Goal: Task Accomplishment & Management: Manage account settings

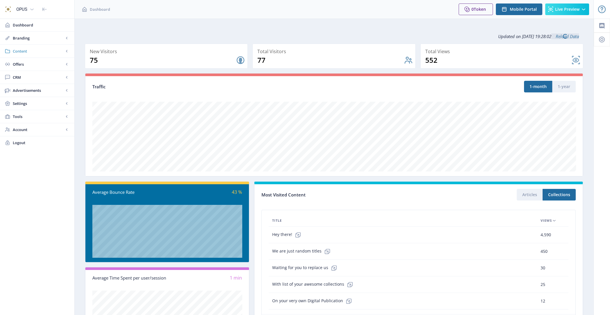
click at [22, 52] on span "Content" at bounding box center [38, 51] width 51 height 6
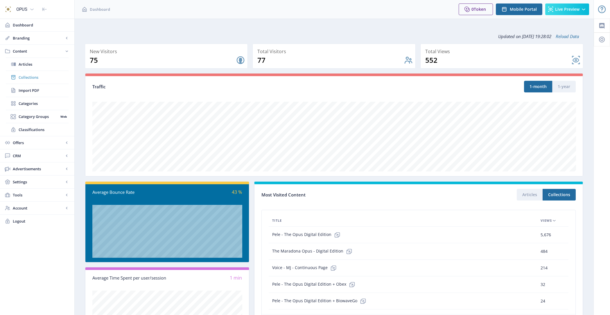
click at [48, 80] on span "Collections" at bounding box center [44, 77] width 50 height 6
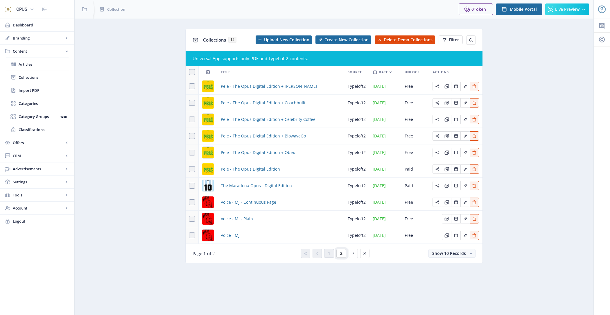
click at [339, 254] on button "2" at bounding box center [341, 253] width 10 height 9
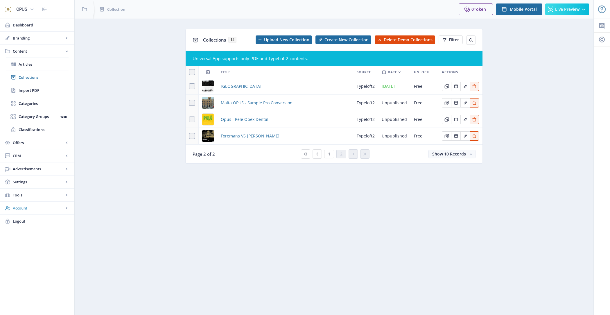
click at [36, 208] on span "Account" at bounding box center [38, 208] width 51 height 6
click at [42, 141] on span "Profile" at bounding box center [44, 143] width 50 height 6
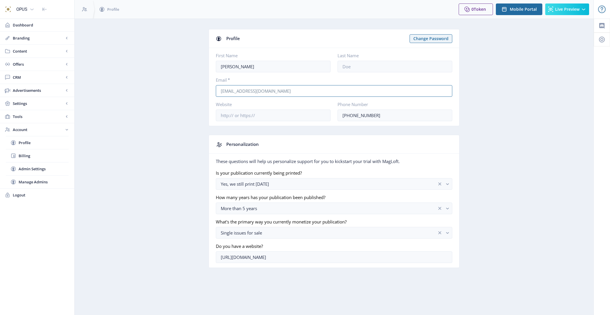
drag, startPoint x: 280, startPoint y: 93, endPoint x: 189, endPoint y: 90, distance: 90.7
click at [189, 90] on app-account-profile "Profile Change Password First Name Hari Last Name Email * hari@opusmedia.co.uk …" at bounding box center [334, 153] width 499 height 248
click at [39, 49] on span "Content" at bounding box center [38, 51] width 51 height 6
click at [44, 77] on span "Collections" at bounding box center [44, 77] width 50 height 6
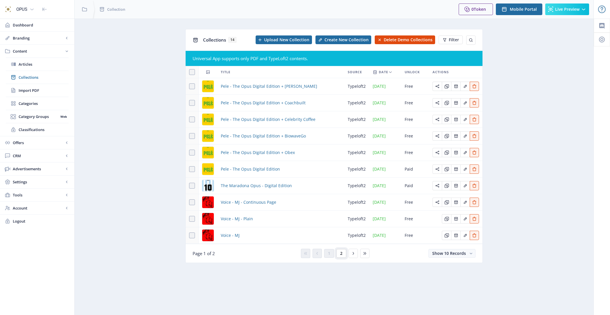
click at [345, 254] on button "2" at bounding box center [341, 253] width 10 height 9
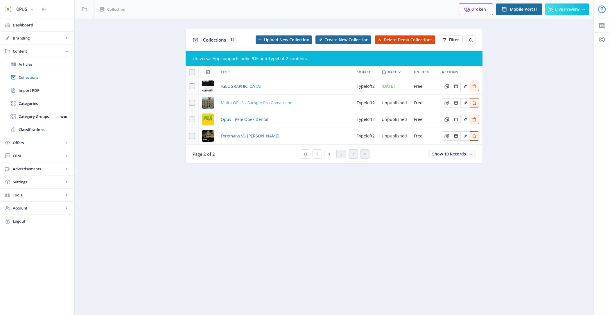
click at [255, 103] on span "Malta OPUS - Sample Pro Conversion" at bounding box center [257, 102] width 72 height 7
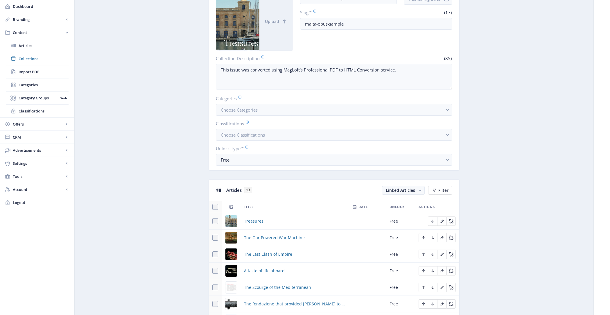
scroll to position [119, 0]
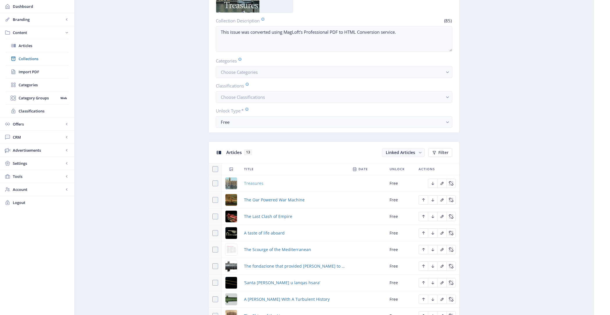
click at [248, 181] on span "Treasures" at bounding box center [253, 183] width 19 height 7
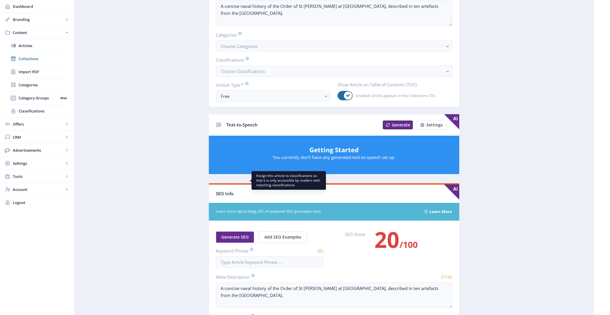
scroll to position [159, 0]
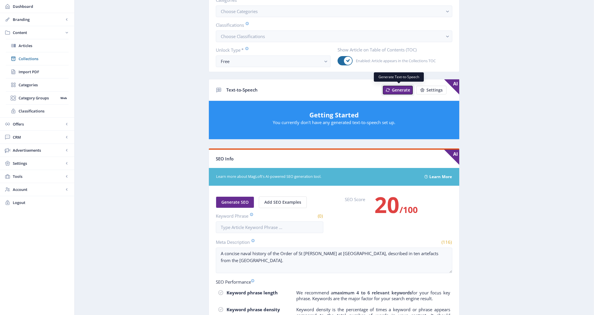
click at [401, 88] on span "Generate" at bounding box center [401, 90] width 18 height 5
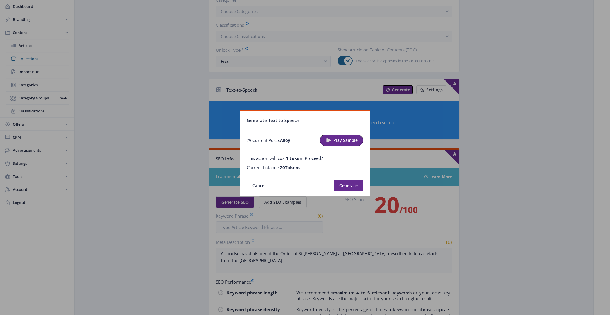
scroll to position [0, 0]
click at [347, 145] on button "Play Sample" at bounding box center [341, 141] width 43 height 12
click at [344, 142] on span "Stop Sample" at bounding box center [345, 140] width 25 height 5
click at [347, 185] on button "Generate" at bounding box center [348, 186] width 29 height 12
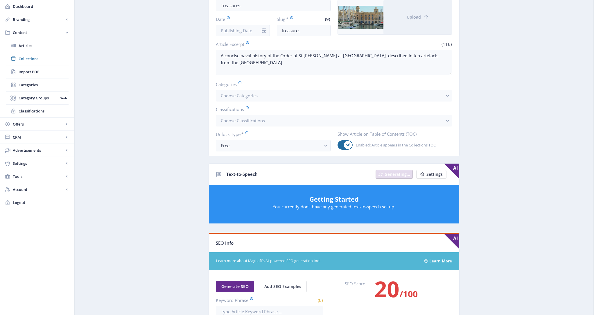
scroll to position [38, 0]
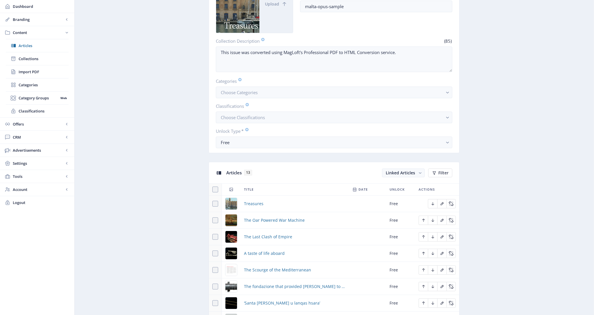
scroll to position [116, 0]
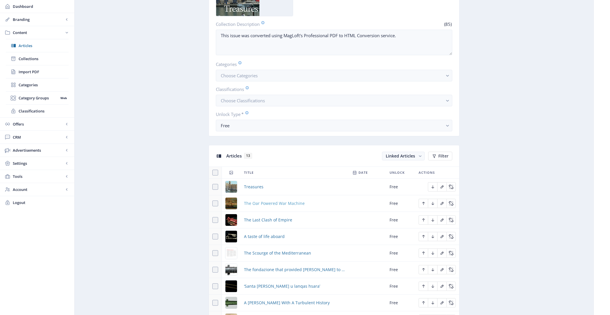
click at [257, 201] on span "The Oar Powered War Machine" at bounding box center [274, 203] width 61 height 7
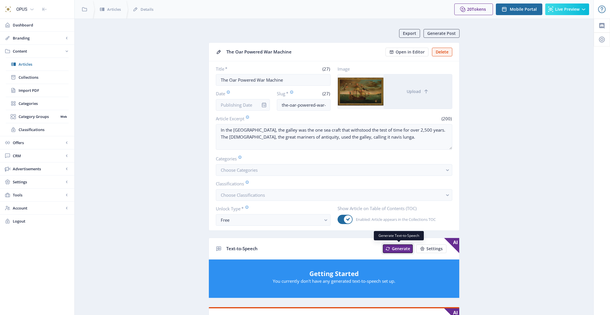
click at [397, 247] on span "Generate" at bounding box center [401, 248] width 18 height 5
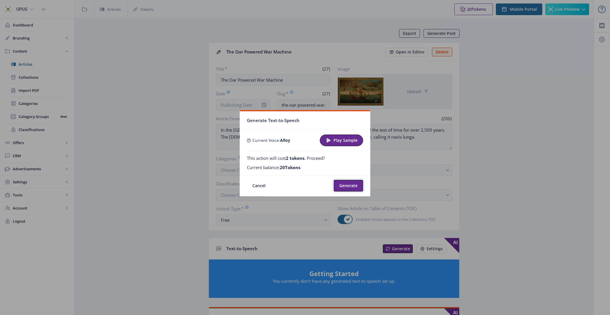
click at [352, 188] on button "Generate" at bounding box center [348, 186] width 29 height 12
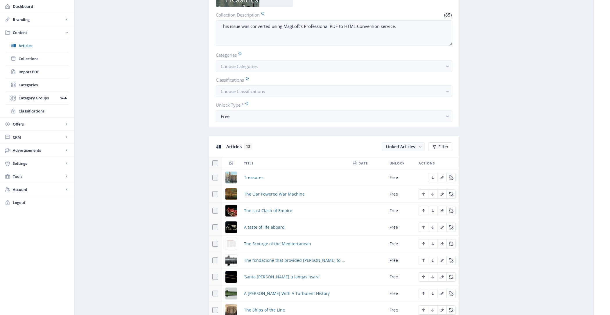
scroll to position [196, 0]
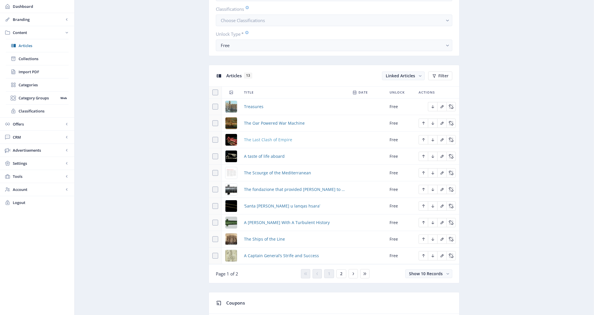
click at [273, 140] on span "The Last Clash of Empire" at bounding box center [268, 139] width 48 height 7
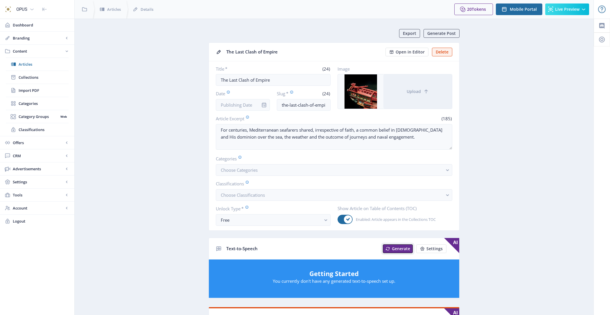
click at [396, 246] on span "Generate" at bounding box center [401, 248] width 18 height 5
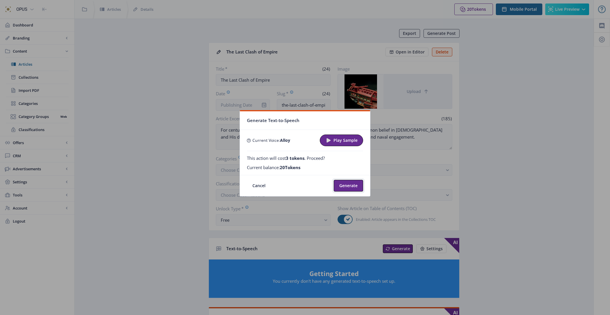
click at [347, 186] on button "Generate" at bounding box center [348, 186] width 29 height 12
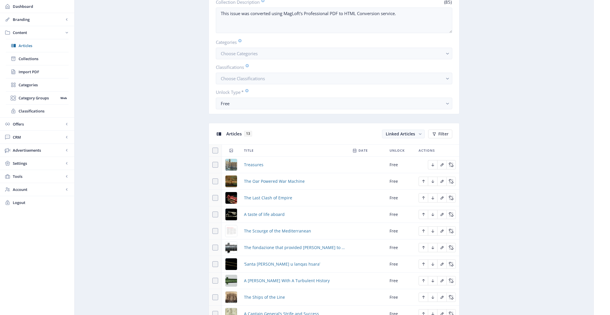
scroll to position [141, 0]
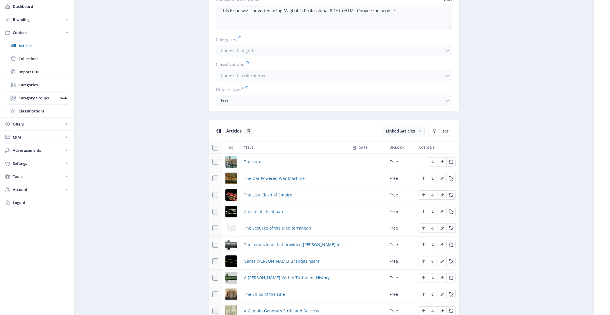
click at [272, 210] on span "A taste of life aboard" at bounding box center [264, 211] width 41 height 7
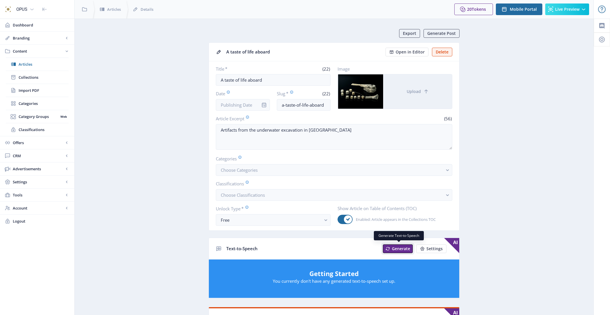
click at [403, 248] on span "Generate" at bounding box center [401, 248] width 18 height 5
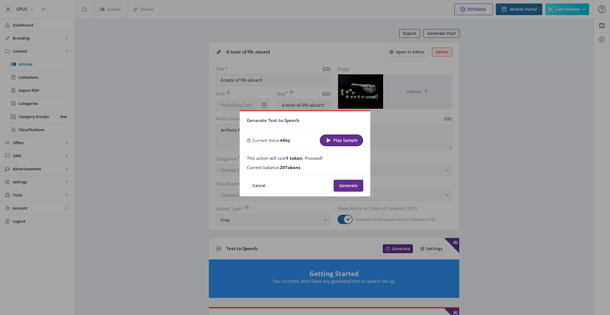
click at [353, 185] on button "Generate" at bounding box center [348, 186] width 29 height 12
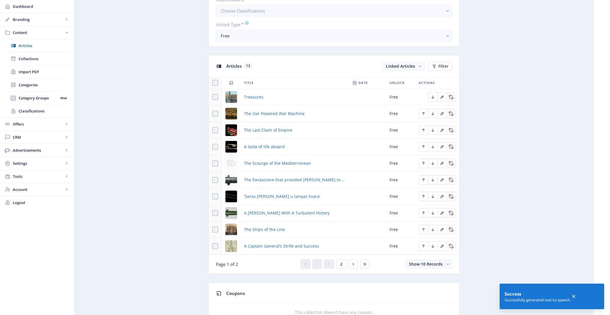
scroll to position [214, 0]
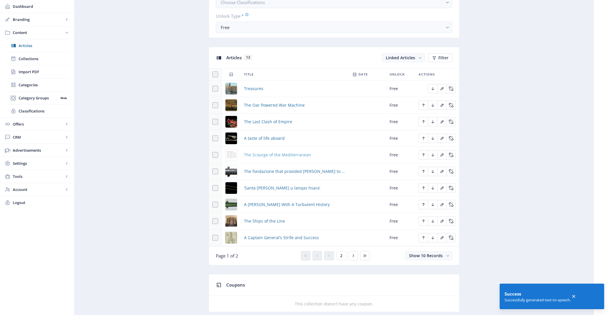
click at [264, 151] on span "The Scourge of the Mediterranean" at bounding box center [277, 154] width 67 height 7
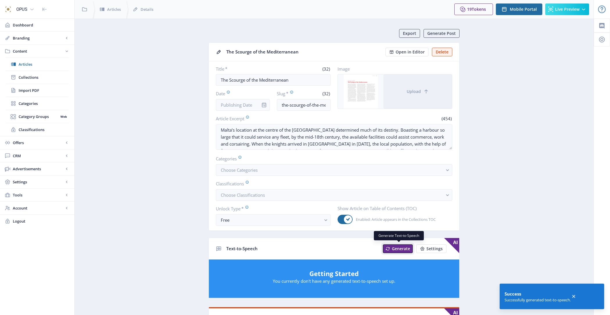
click at [398, 248] on span "Generate" at bounding box center [401, 248] width 18 height 5
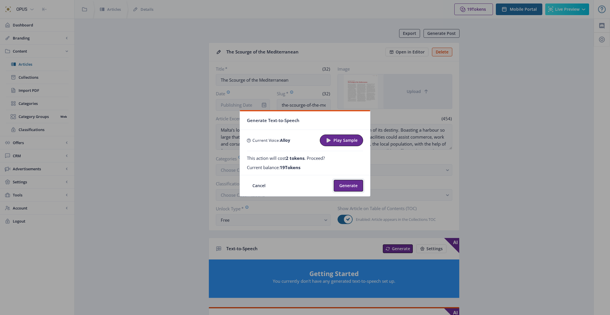
click at [352, 184] on button "Generate" at bounding box center [348, 186] width 29 height 12
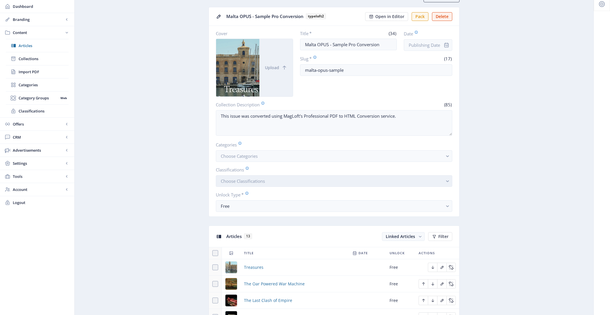
scroll to position [204, 0]
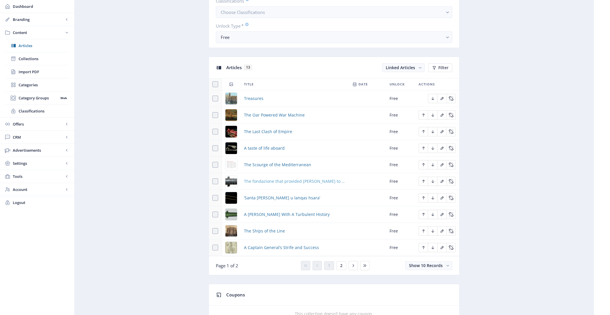
click at [273, 178] on span "The fondazione that provided [PERSON_NAME] to Order" at bounding box center [294, 181] width 101 height 7
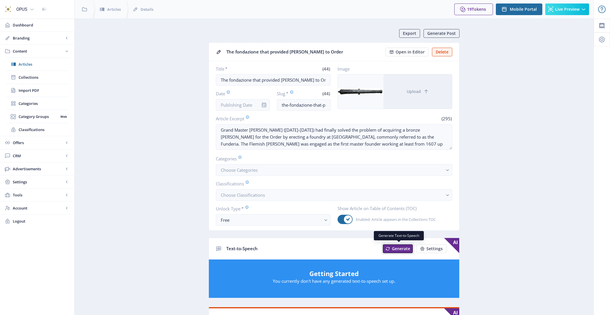
click at [395, 246] on span "Generate" at bounding box center [401, 248] width 18 height 5
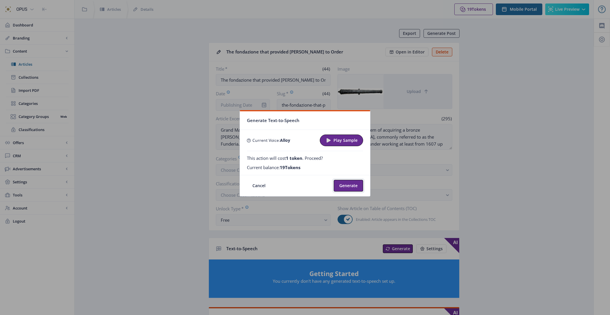
click at [349, 188] on button "Generate" at bounding box center [348, 186] width 29 height 12
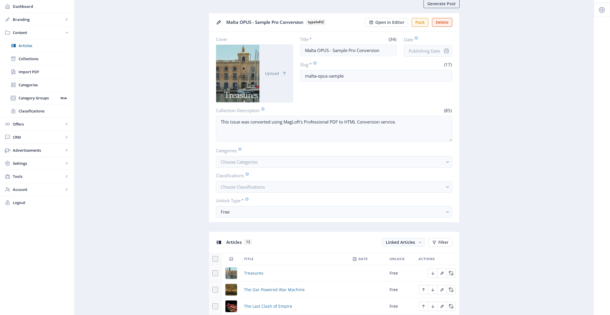
scroll to position [210, 0]
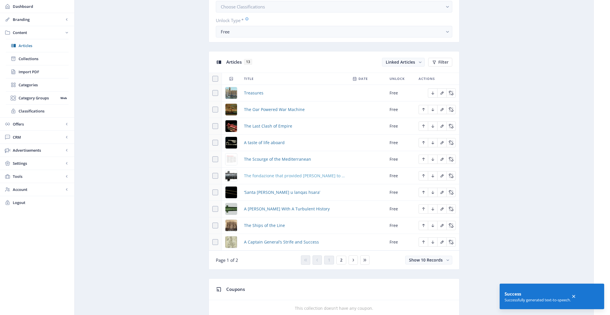
click at [286, 172] on span "The fondazione that provided [PERSON_NAME] to Order" at bounding box center [294, 175] width 101 height 7
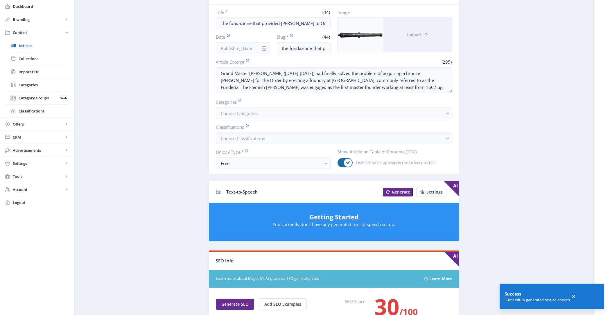
scroll to position [69, 0]
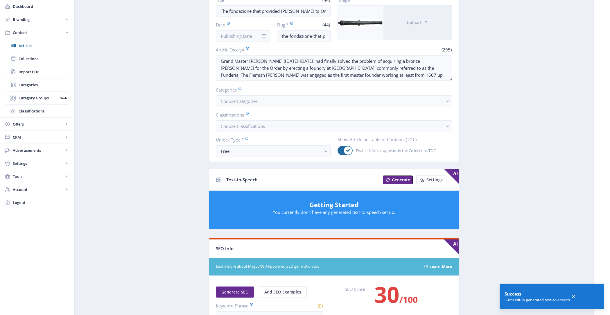
click at [402, 184] on div "Text-to-Speech Generate Settings AI" at bounding box center [334, 179] width 250 height 21
click at [399, 178] on span "Generate" at bounding box center [401, 180] width 18 height 5
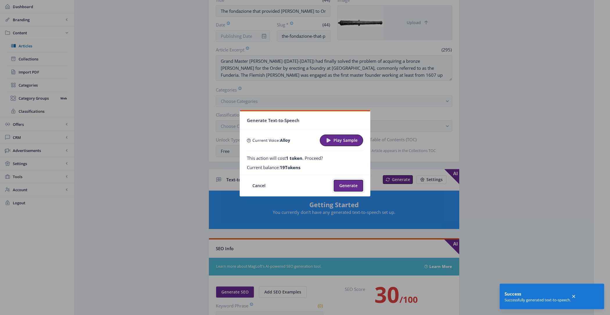
click at [350, 188] on button "Generate" at bounding box center [348, 186] width 29 height 12
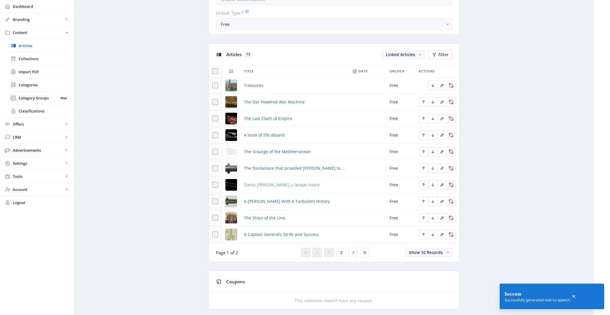
click at [275, 183] on span "‘Santa [PERSON_NAME] u lanqas hsara’" at bounding box center [282, 184] width 76 height 7
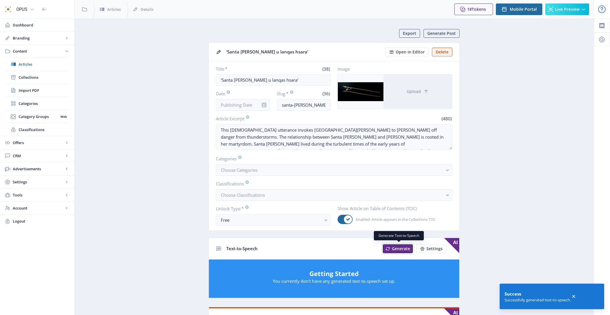
click at [396, 246] on span "Generate" at bounding box center [401, 248] width 18 height 5
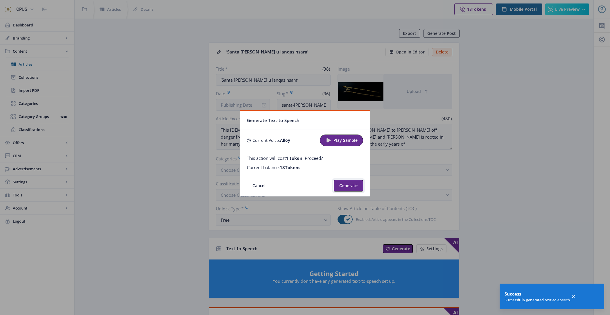
click at [351, 185] on button "Generate" at bounding box center [348, 186] width 29 height 12
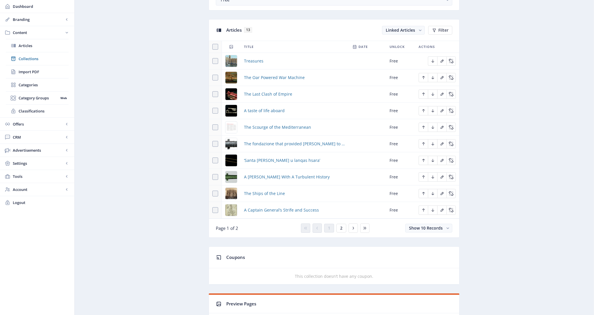
scroll to position [264, 0]
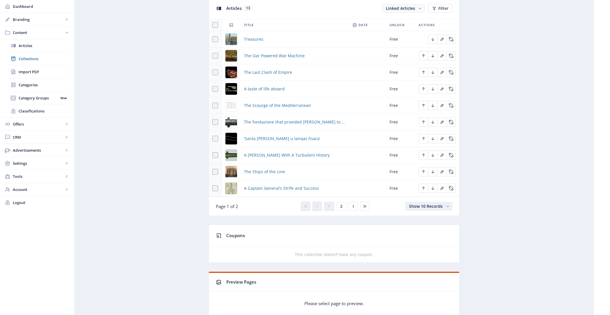
click at [415, 205] on span "Show 10 Records" at bounding box center [426, 206] width 34 height 6
click at [424, 221] on nb-option "Show 25 Records" at bounding box center [430, 225] width 46 height 10
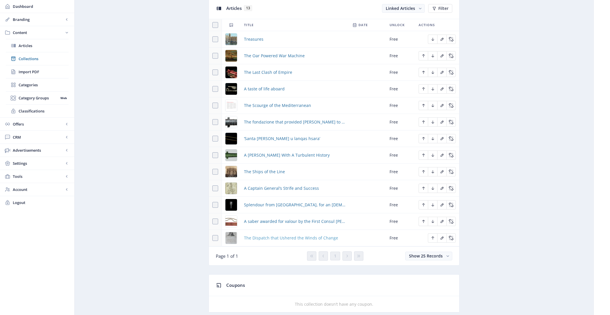
click at [266, 235] on span "The Dispatch that Ushered the Winds of Change" at bounding box center [291, 237] width 94 height 7
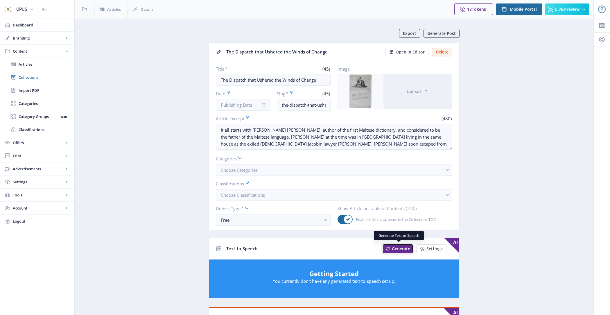
click at [400, 248] on span "Generate" at bounding box center [401, 248] width 18 height 5
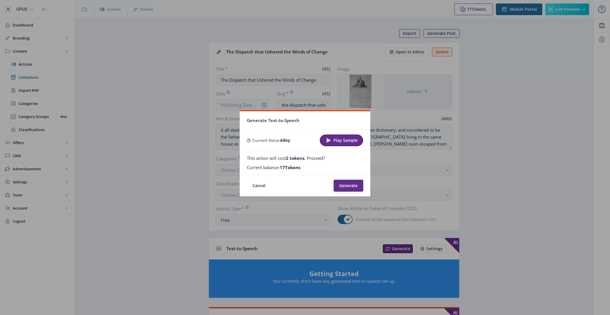
click at [353, 189] on button "Generate" at bounding box center [348, 186] width 29 height 12
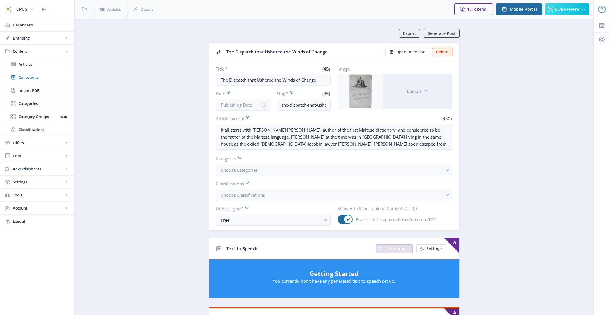
scroll to position [264, 0]
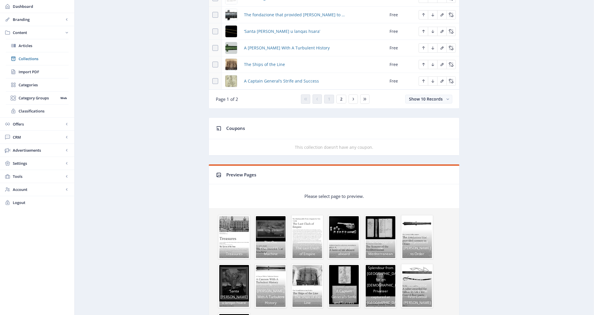
scroll to position [350, 0]
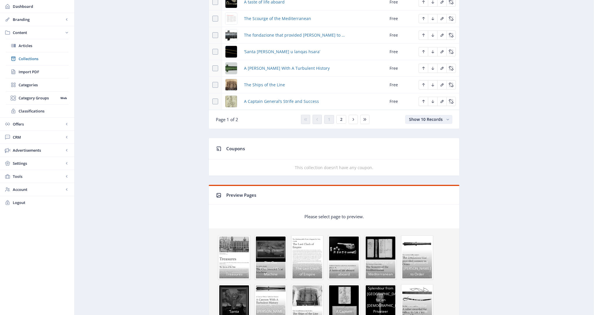
click at [418, 119] on button "Show 10 Records" at bounding box center [428, 119] width 47 height 9
click at [431, 151] on nb-option "Show 50 Records" at bounding box center [430, 149] width 46 height 10
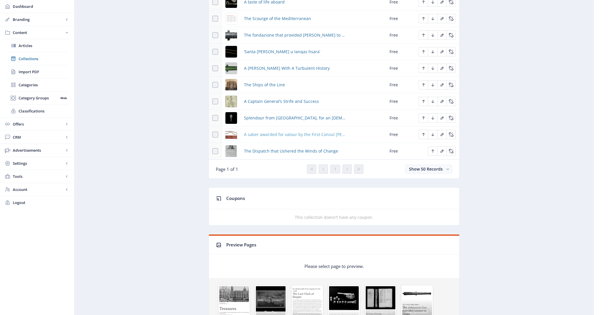
click at [282, 132] on span "A saber awarded for valour by the First Consul Bonaparte" at bounding box center [294, 134] width 101 height 7
click at [278, 117] on span "Splendour from Venice, for an English Privateer captured at Malta." at bounding box center [294, 117] width 101 height 7
click at [271, 99] on span "A Captain General’s Strife and Success" at bounding box center [281, 101] width 75 height 7
click at [265, 82] on span "The Ships of the Line" at bounding box center [264, 84] width 41 height 7
click at [263, 66] on span "A Cannon With A Turbulent History" at bounding box center [287, 68] width 86 height 7
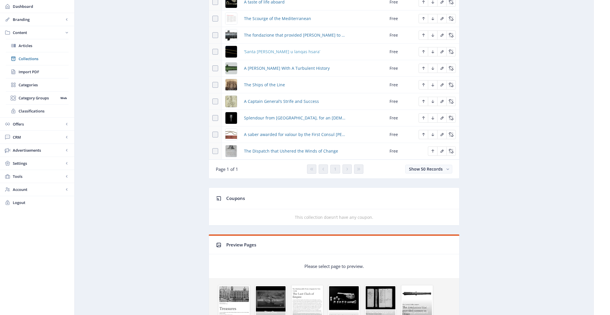
click at [262, 51] on span "‘Santa [PERSON_NAME] u lanqas hsara’" at bounding box center [282, 51] width 76 height 7
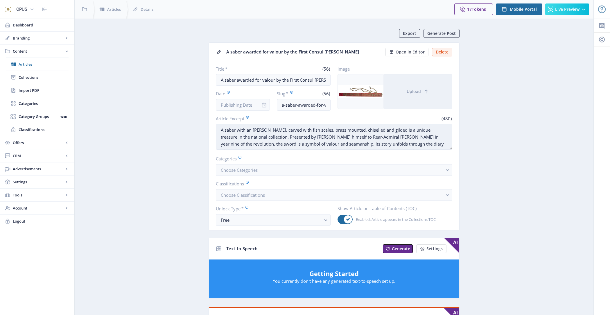
scroll to position [14, 0]
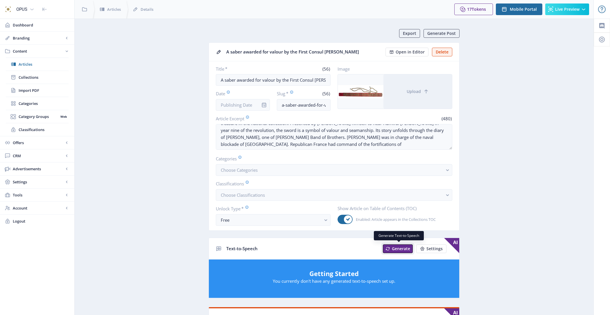
click at [402, 246] on span "Generate" at bounding box center [401, 248] width 18 height 5
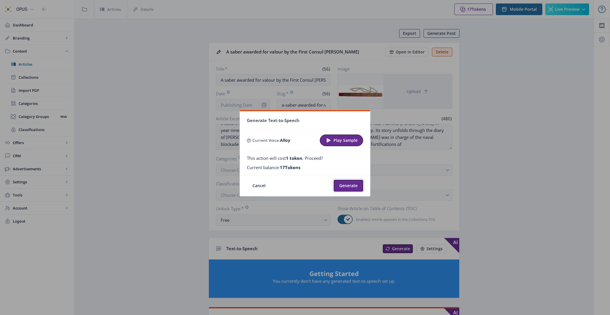
click at [353, 183] on button "Generate" at bounding box center [348, 186] width 29 height 12
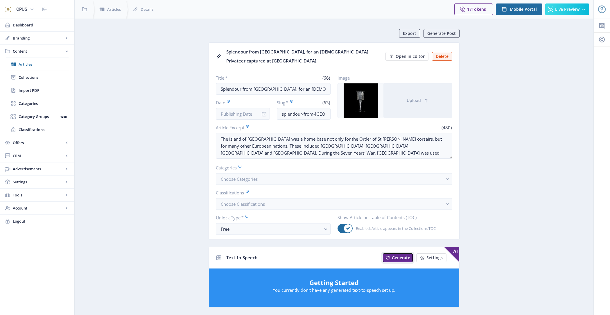
click at [396, 255] on span "Generate" at bounding box center [401, 257] width 18 height 5
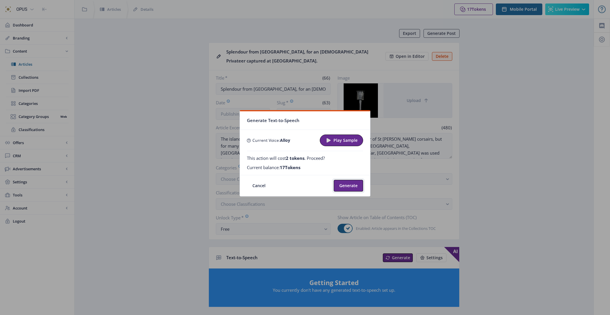
click at [355, 182] on button "Generate" at bounding box center [348, 186] width 29 height 12
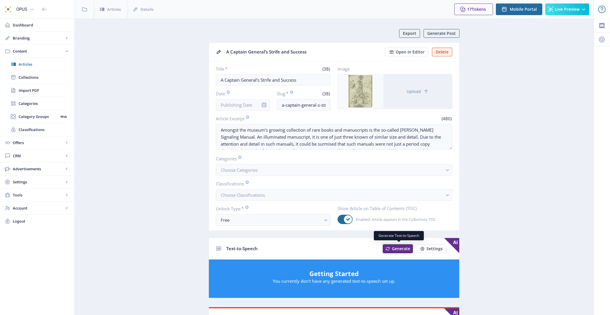
click at [394, 248] on span "Generate" at bounding box center [401, 248] width 18 height 5
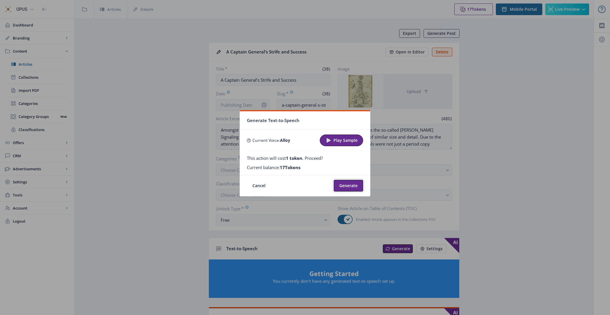
click at [350, 181] on button "Generate" at bounding box center [348, 186] width 29 height 12
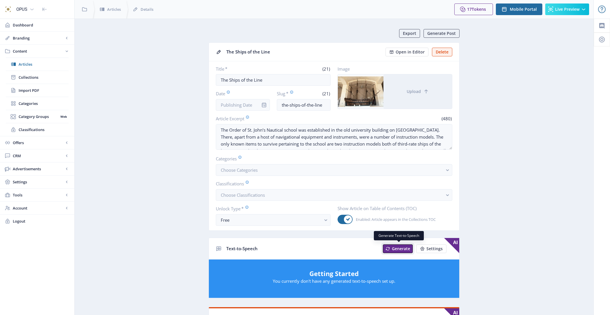
click at [397, 249] on span "Generate" at bounding box center [401, 248] width 18 height 5
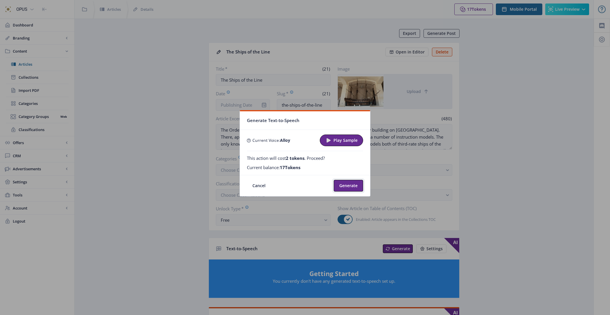
click at [340, 184] on button "Generate" at bounding box center [348, 186] width 29 height 12
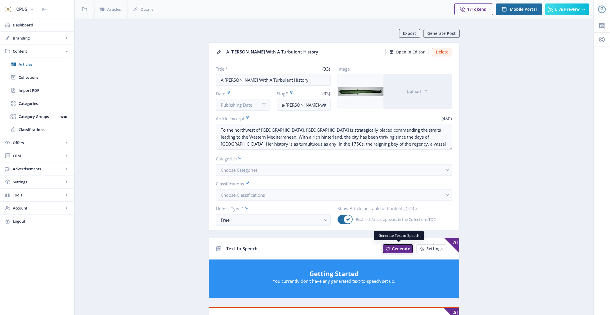
click at [405, 244] on button "Generate" at bounding box center [398, 248] width 30 height 9
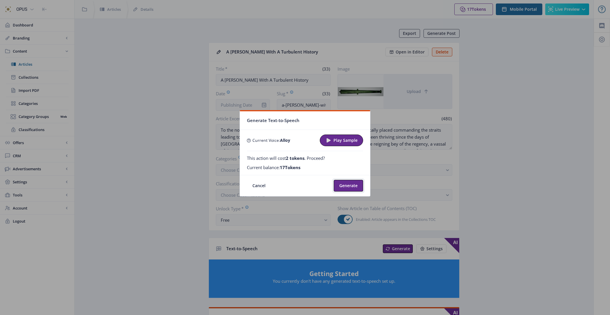
click at [353, 184] on button "Generate" at bounding box center [348, 186] width 29 height 12
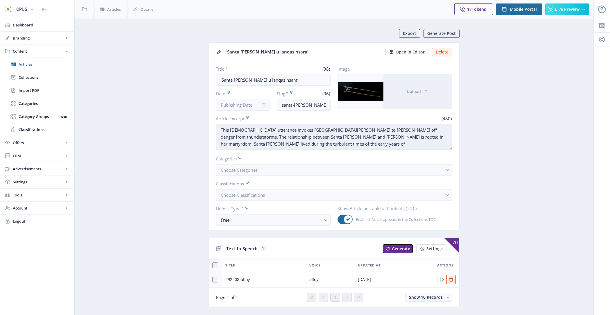
scroll to position [14, 0]
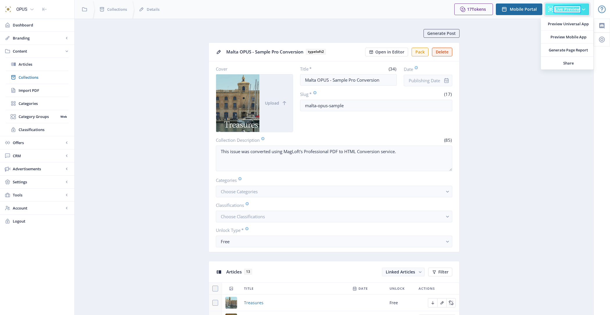
click at [567, 7] on span "Live Preview" at bounding box center [567, 9] width 24 height 5
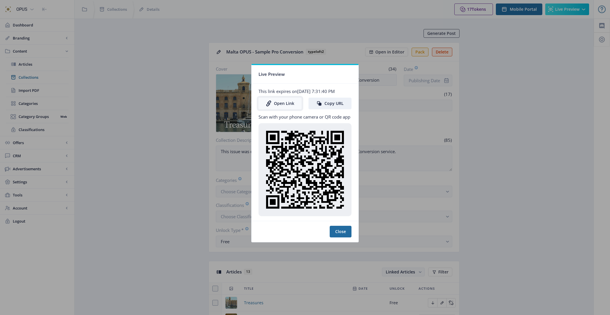
click at [292, 105] on link "Open Link" at bounding box center [280, 104] width 43 height 12
click at [348, 230] on button "Close" at bounding box center [341, 232] width 22 height 12
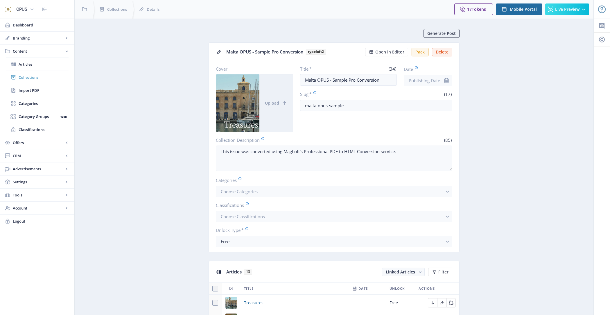
click at [31, 76] on span "Collections" at bounding box center [44, 77] width 50 height 6
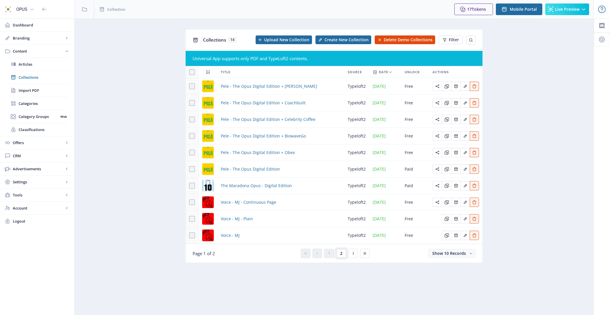
click at [339, 255] on button "2" at bounding box center [341, 253] width 10 height 9
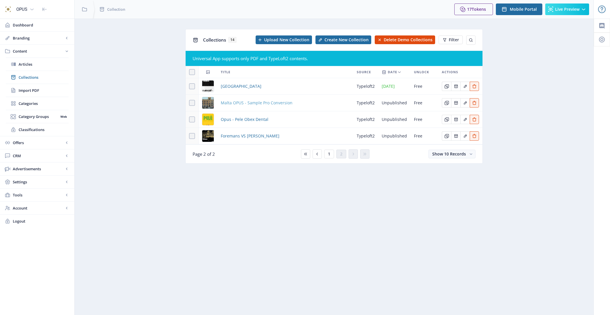
click at [248, 104] on span "Malta OPUS - Sample Pro Conversion" at bounding box center [257, 102] width 72 height 7
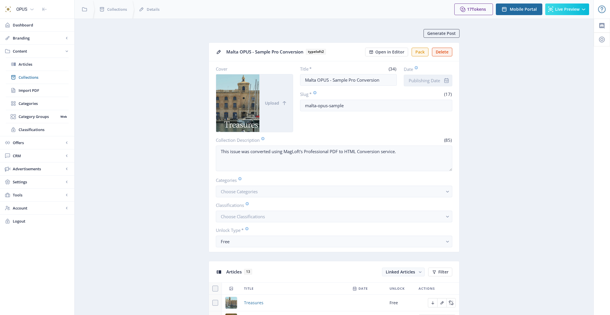
click at [434, 84] on input "Date" at bounding box center [428, 81] width 49 height 12
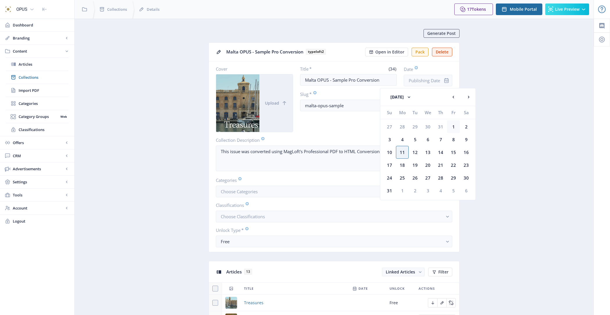
click at [454, 124] on div "1" at bounding box center [453, 126] width 13 height 13
type input "[DATE]"
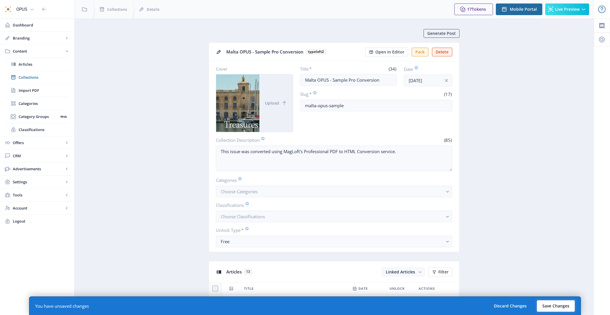
click at [557, 309] on button "Save Changes" at bounding box center [556, 306] width 38 height 12
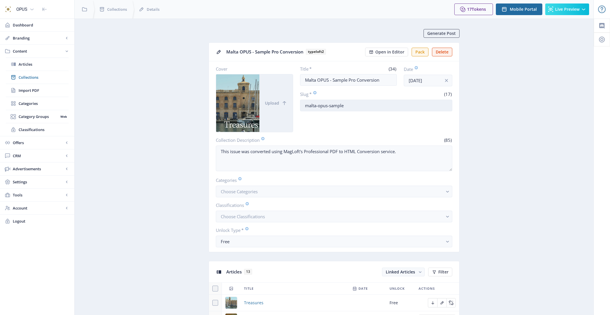
click at [347, 108] on input "malta-opus-sample" at bounding box center [376, 106] width 153 height 12
click at [564, 13] on button "Live Preview" at bounding box center [567, 9] width 44 height 12
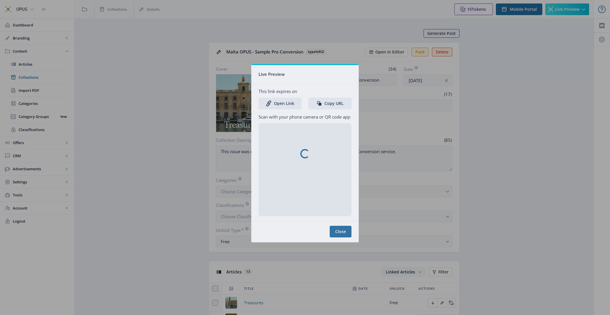
click at [288, 106] on nb-spinner at bounding box center [305, 153] width 107 height 177
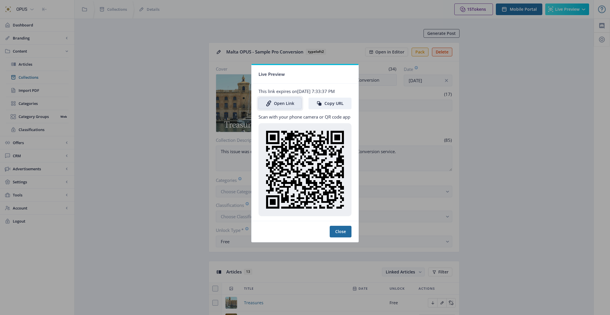
click at [288, 106] on link "Open Link" at bounding box center [280, 104] width 43 height 12
click at [340, 229] on button "Close" at bounding box center [341, 232] width 22 height 12
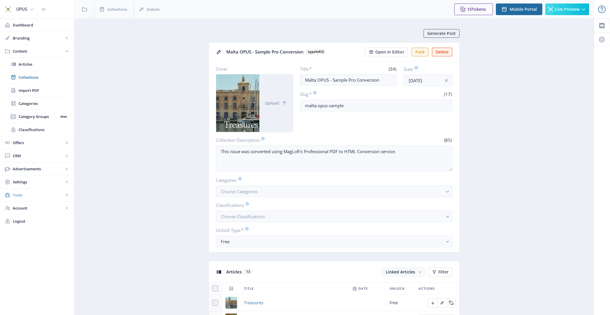
click at [41, 192] on span "Tools" at bounding box center [38, 195] width 51 height 6
click at [39, 105] on span "Settings" at bounding box center [38, 104] width 51 height 6
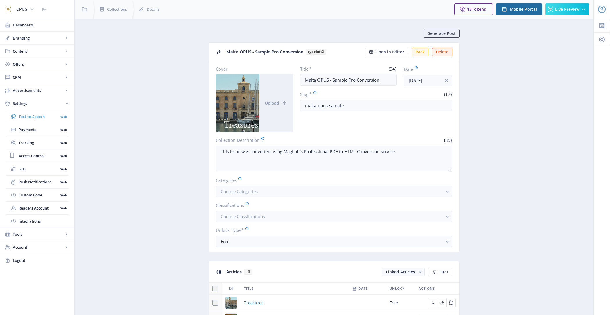
click at [38, 114] on span "Text-to-Speech" at bounding box center [39, 117] width 40 height 6
click at [37, 116] on span "Text-to-Speech" at bounding box center [39, 117] width 40 height 6
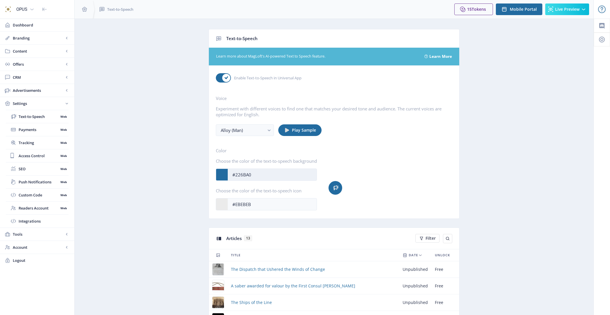
click at [243, 174] on input "#226BA0" at bounding box center [272, 174] width 89 height 11
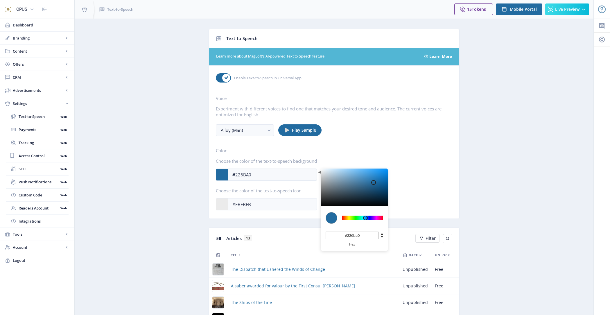
type input "#0D3B5C"
type input "#0d3b5c"
type input "#0D395A"
type input "#0d395a"
type input "#0B304C"
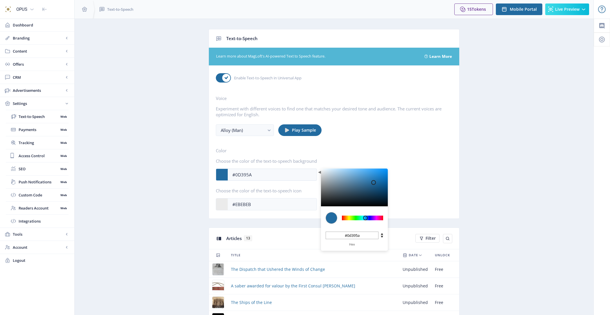
type input "#0b304c"
type input "#051C2D"
type input "#051c2d"
type input "#000101"
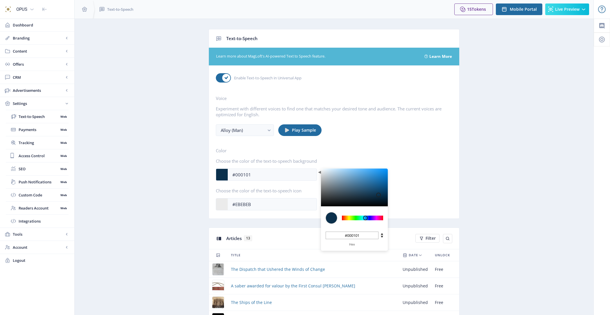
type input "#000000"
drag, startPoint x: 378, startPoint y: 193, endPoint x: 405, endPoint y: 228, distance: 44.0
click at [405, 228] on app-settings-tts "Text-to-Speech Learn more about MagLoft's AI-powered Text to Speech feature. Le…" at bounding box center [334, 243] width 499 height 429
click at [446, 193] on div "Color Choose the color of the text-to-speech background #000000 C M Y K 205 0 0…" at bounding box center [334, 179] width 237 height 63
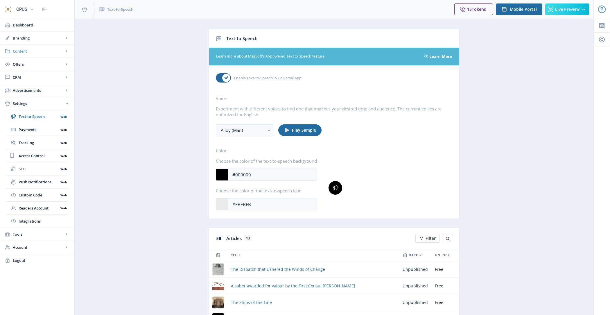
click at [27, 46] on link "Content" at bounding box center [37, 51] width 74 height 13
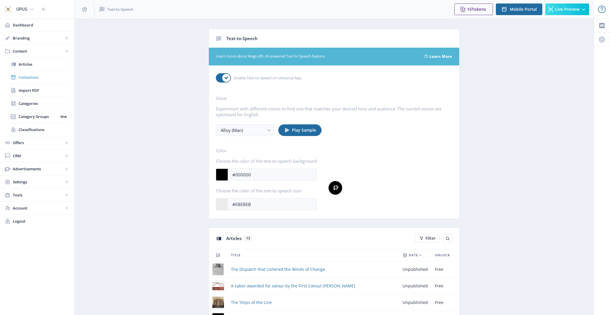
click at [49, 74] on span "Collections" at bounding box center [44, 77] width 50 height 6
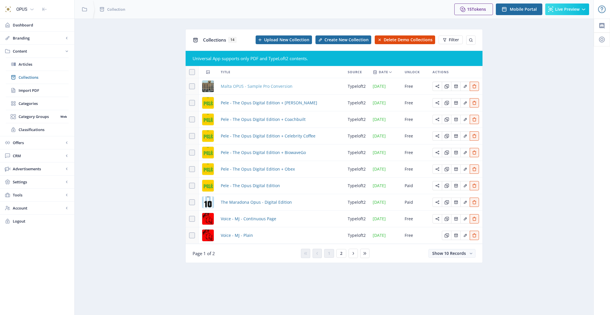
click at [272, 85] on span "Malta OPUS - Sample Pro Conversion" at bounding box center [257, 86] width 72 height 7
click at [266, 84] on span "Malta OPUS - Sample Pro Conversion" at bounding box center [257, 86] width 72 height 7
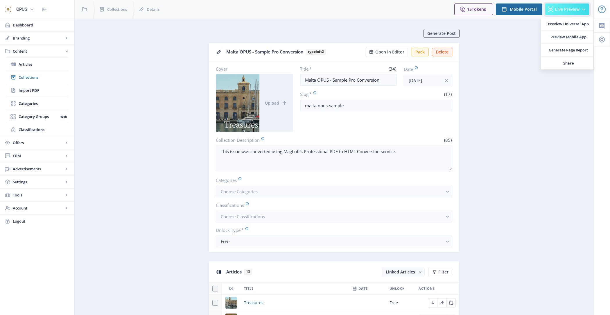
click at [576, 12] on button "Live Preview" at bounding box center [567, 9] width 44 height 12
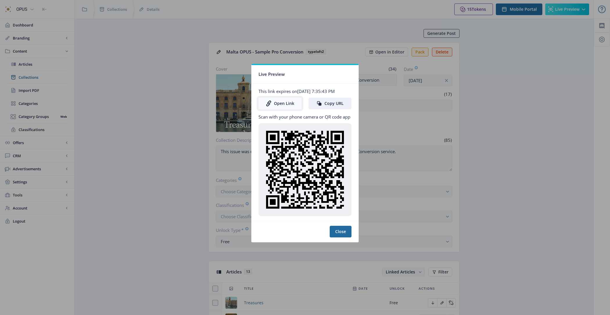
click at [290, 107] on link "Open Link" at bounding box center [280, 104] width 43 height 12
click at [328, 102] on button "Copy URL" at bounding box center [330, 104] width 43 height 12
click at [339, 234] on button "Close" at bounding box center [341, 232] width 22 height 12
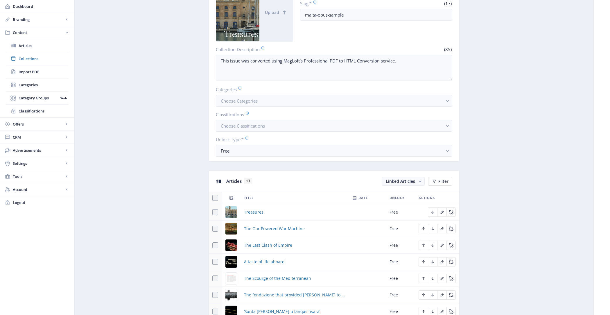
scroll to position [170, 0]
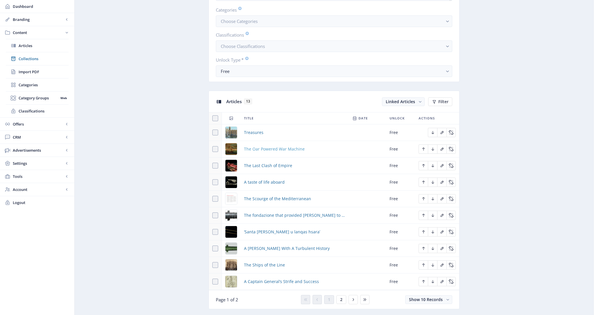
click at [245, 149] on span "The Oar Powered War Machine" at bounding box center [274, 149] width 61 height 7
click at [264, 147] on span "The Oar Powered War Machine" at bounding box center [274, 149] width 61 height 7
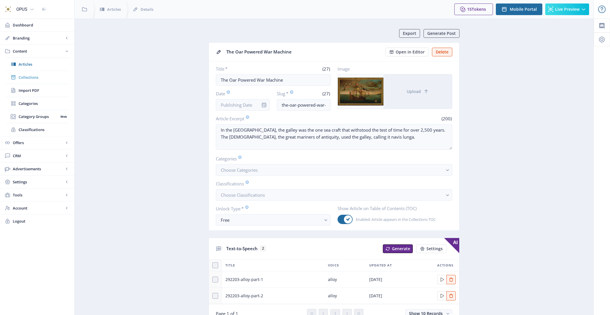
click at [38, 76] on span "Collections" at bounding box center [44, 77] width 50 height 6
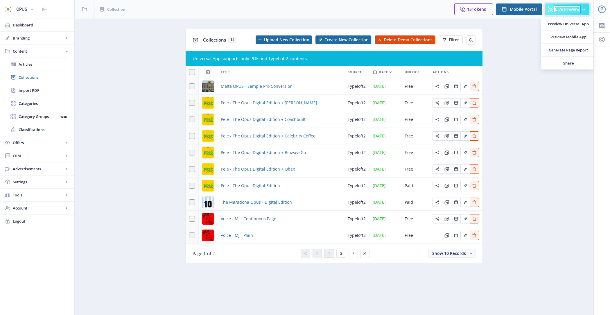
click at [573, 10] on span "Live Preview" at bounding box center [567, 9] width 24 height 5
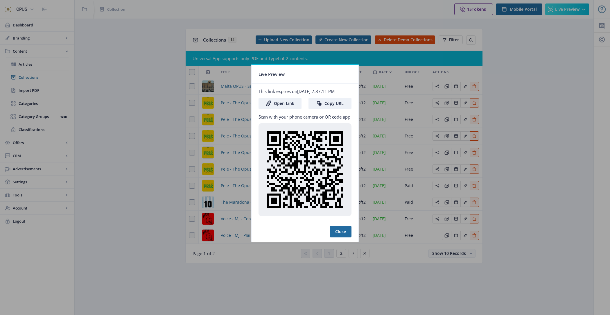
click at [228, 89] on div at bounding box center [305, 157] width 610 height 315
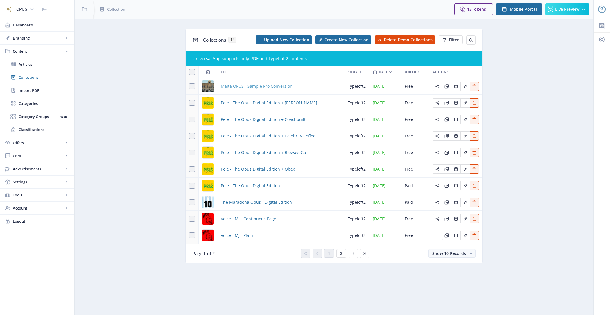
click at [228, 88] on span "Malta OPUS - Sample Pro Conversion" at bounding box center [257, 86] width 72 height 7
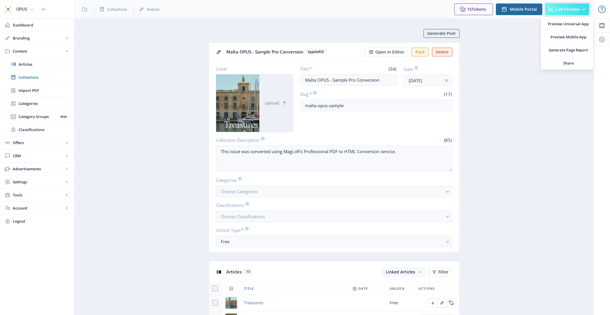
click at [563, 12] on button "Live Preview" at bounding box center [567, 9] width 44 height 12
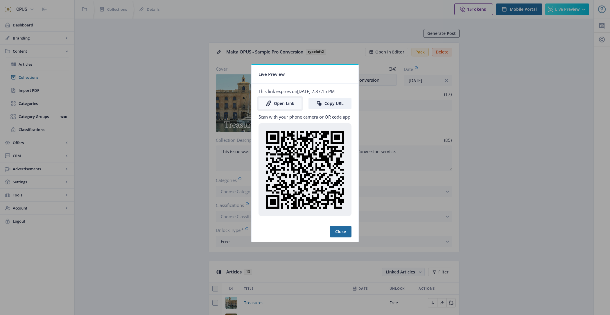
click at [281, 106] on link "Open Link" at bounding box center [280, 104] width 43 height 12
